Goal: Task Accomplishment & Management: Manage account settings

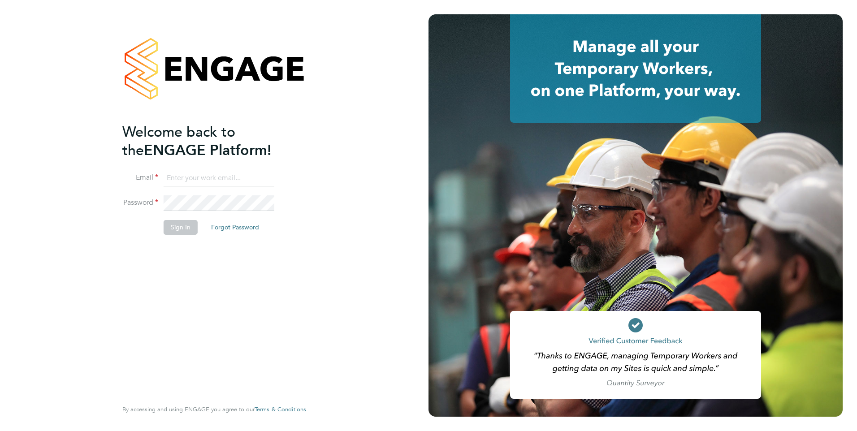
click at [219, 177] on input at bounding box center [219, 178] width 111 height 16
type input "Rachel.Johnson@ncclondon.ac.uk"
click at [178, 225] on button "Sign In" at bounding box center [181, 227] width 34 height 14
